Goal: Information Seeking & Learning: Understand process/instructions

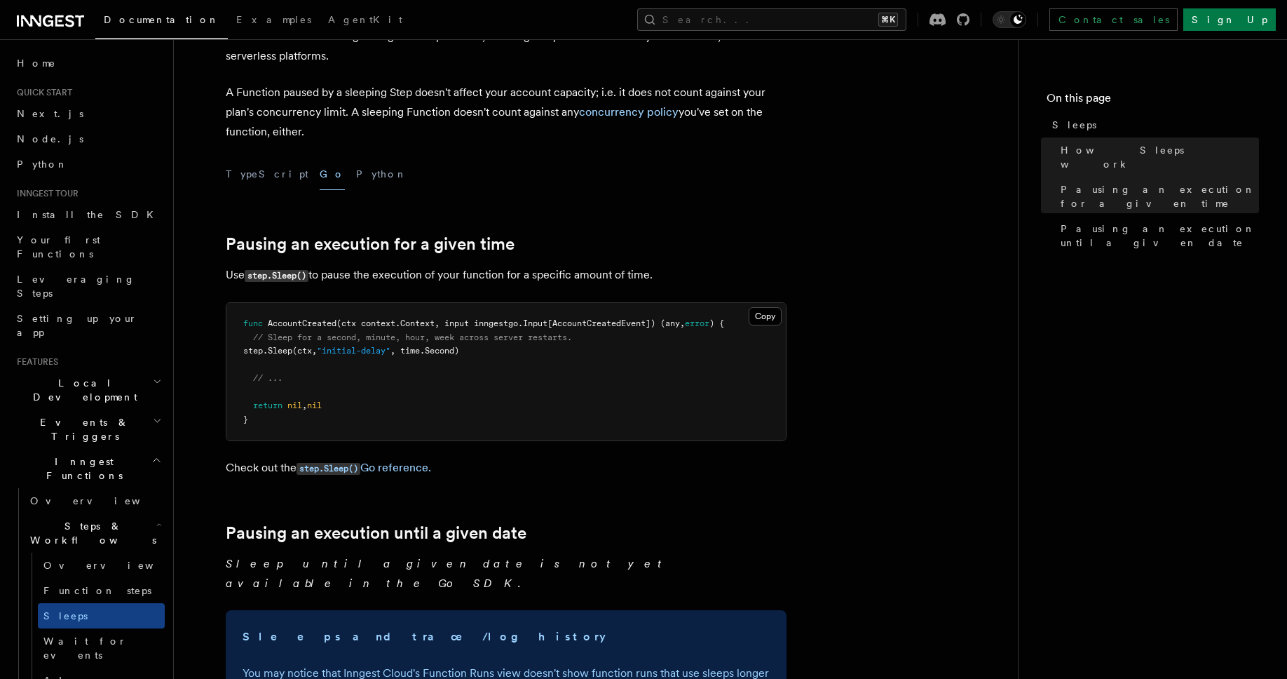
click at [490, 156] on article "Features Inngest Functions Steps & Workflows Sleeps Two step methods, step.slee…" at bounding box center [595, 454] width 799 height 1452
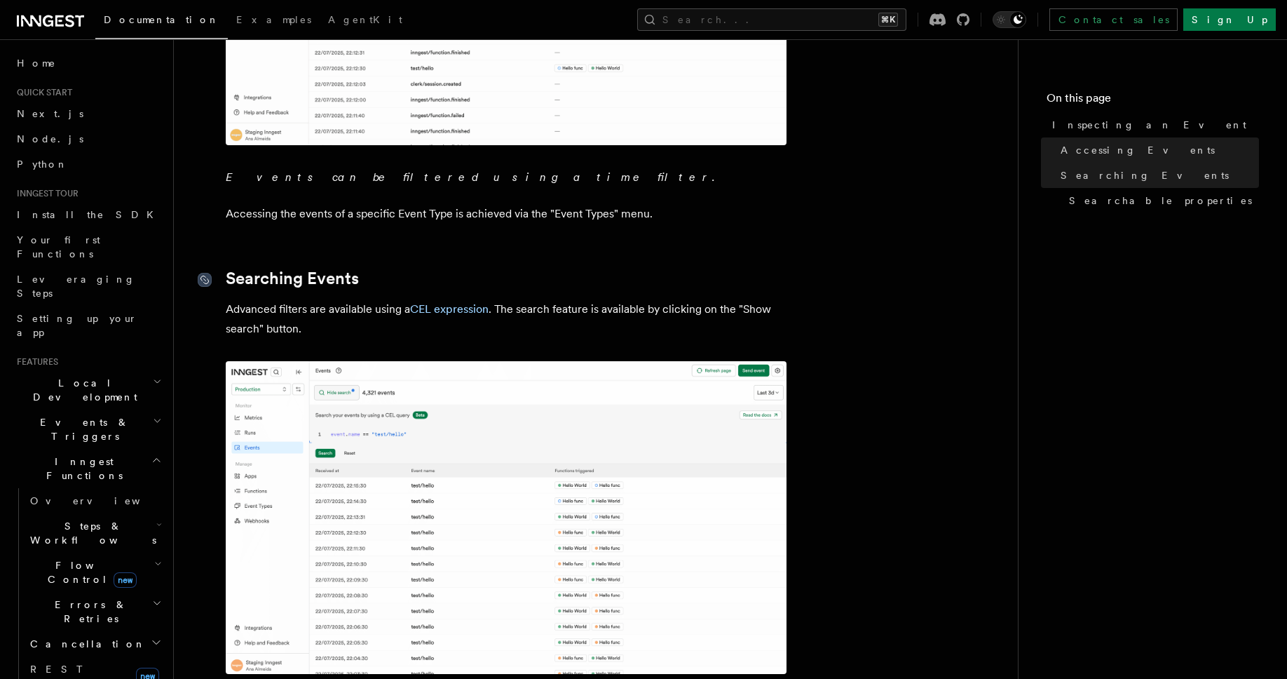
scroll to position [509, 0]
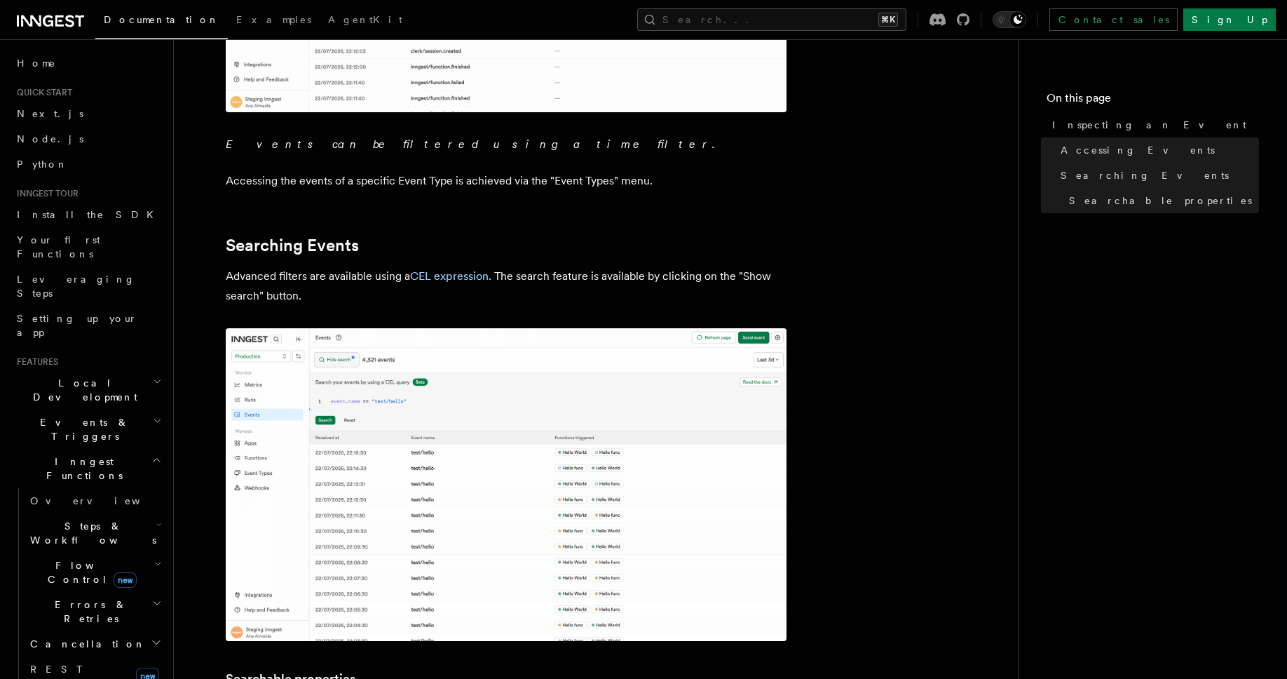
click at [379, 410] on img at bounding box center [506, 484] width 561 height 313
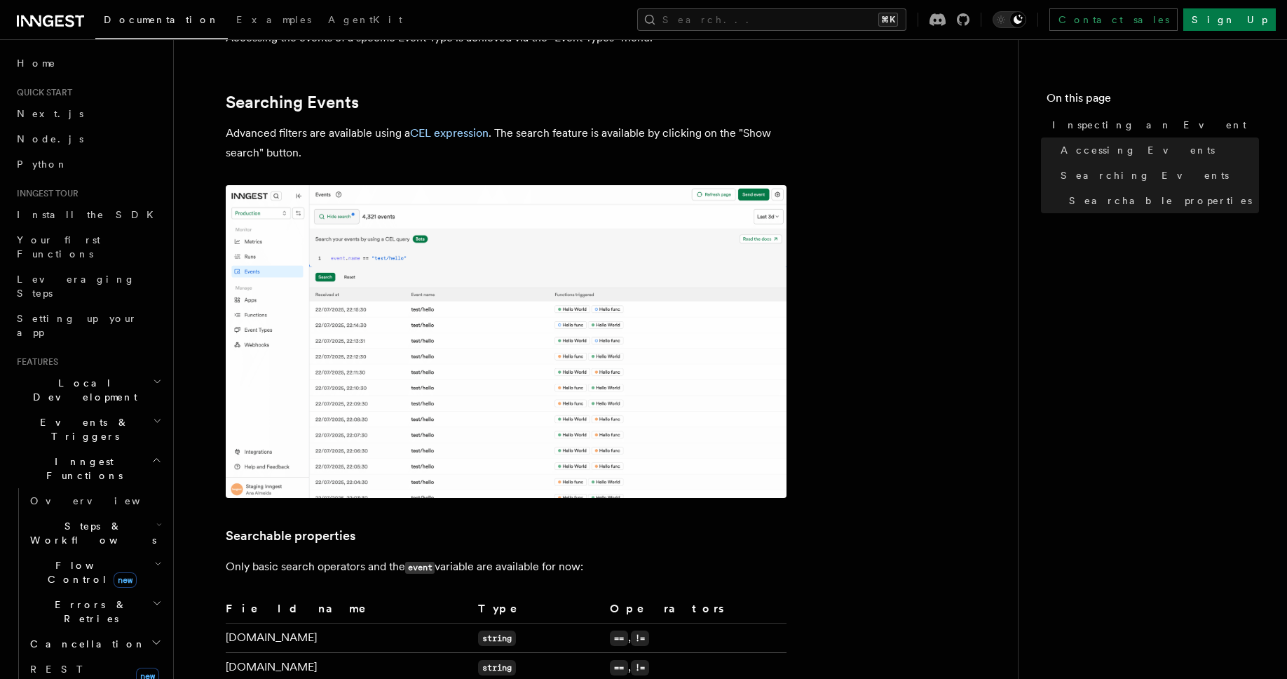
scroll to position [916, 0]
